Goal: Check status: Check status

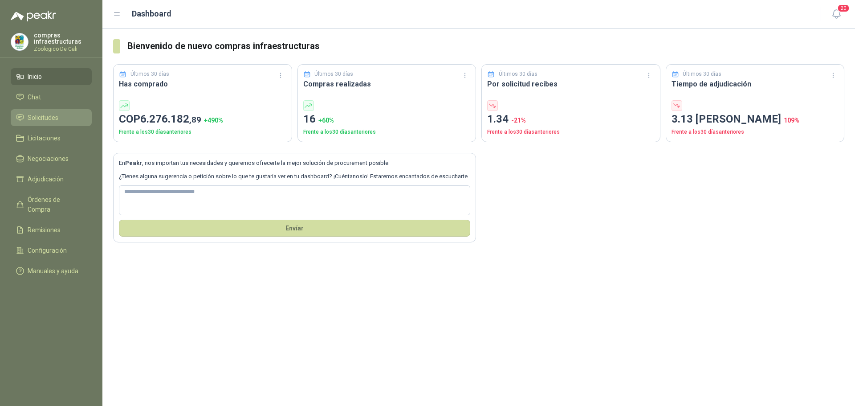
click at [67, 114] on li "Solicitudes" at bounding box center [51, 118] width 70 height 10
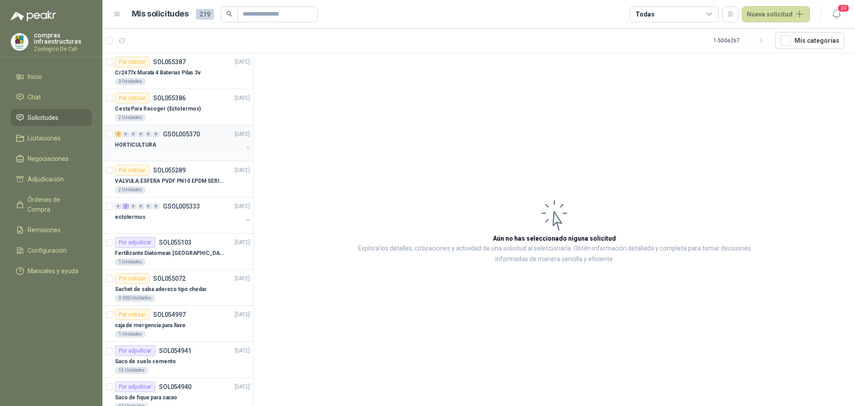
click at [157, 146] on div "HORTICULTURA" at bounding box center [179, 144] width 128 height 11
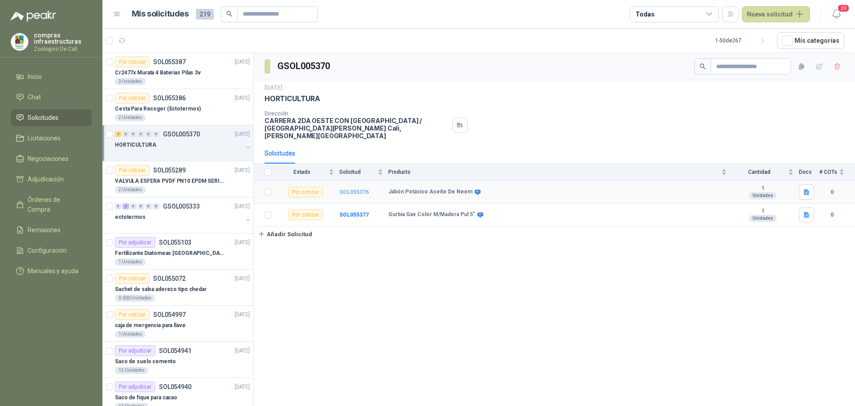
click at [358, 189] on b "SOL055376" at bounding box center [353, 192] width 29 height 6
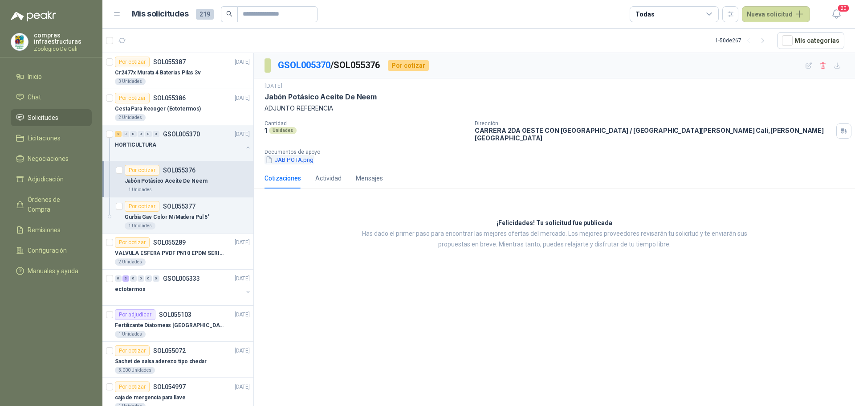
click at [288, 155] on button "JAB POTA.png" at bounding box center [289, 159] width 50 height 9
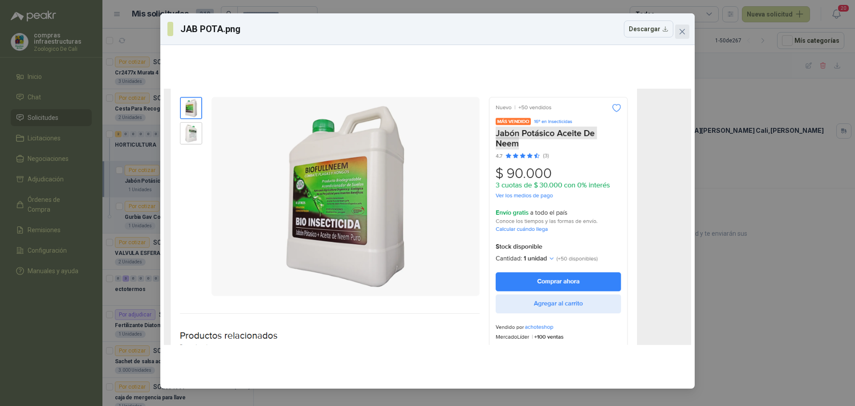
click at [683, 36] on button "Close" at bounding box center [682, 31] width 14 height 14
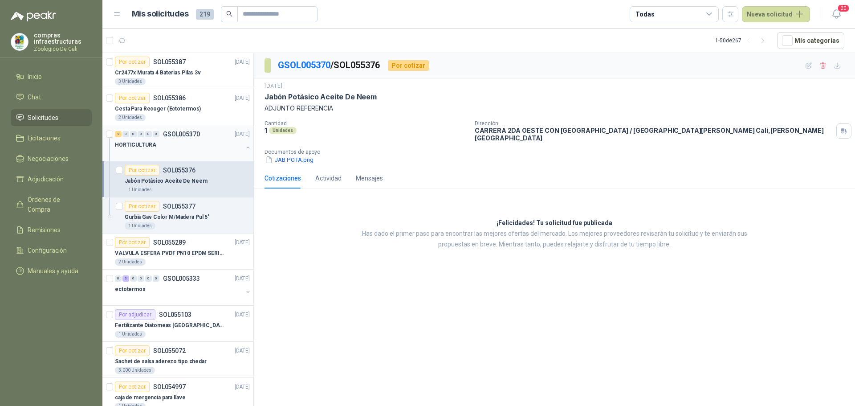
click at [158, 141] on div "HORTICULTURA" at bounding box center [179, 144] width 128 height 11
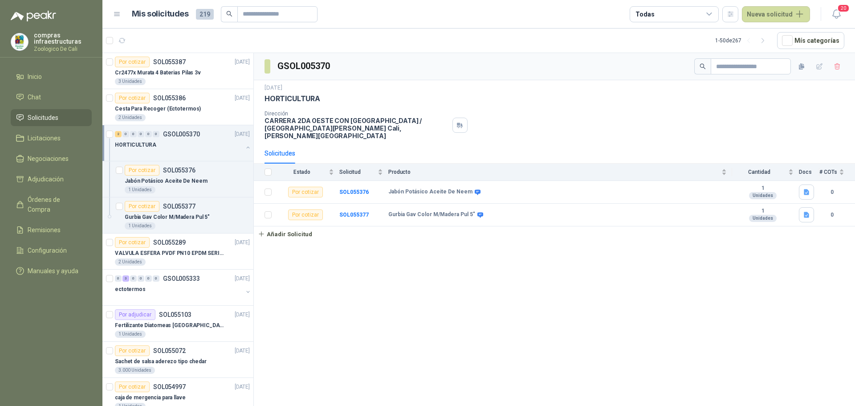
click at [215, 151] on div at bounding box center [179, 153] width 128 height 7
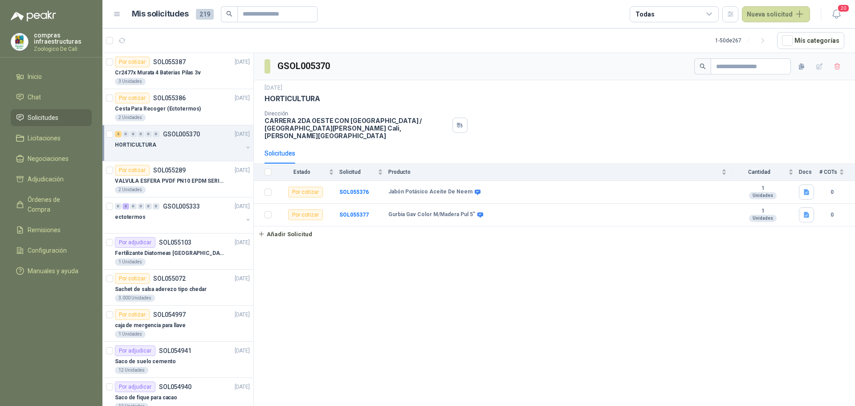
click at [215, 151] on div at bounding box center [179, 153] width 128 height 7
